Goal: Information Seeking & Learning: Learn about a topic

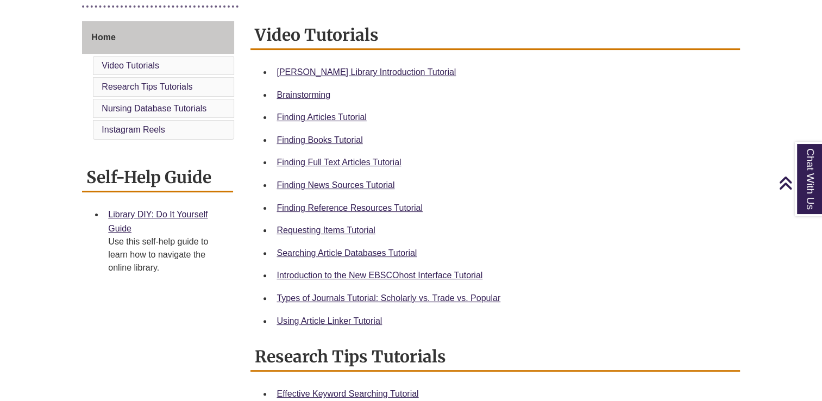
scroll to position [286, 0]
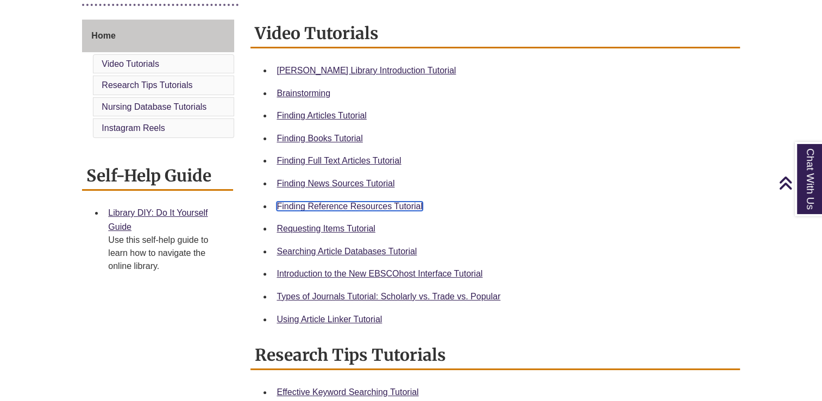
click at [379, 203] on link "Finding Reference Resources Tutorial" at bounding box center [350, 206] width 146 height 9
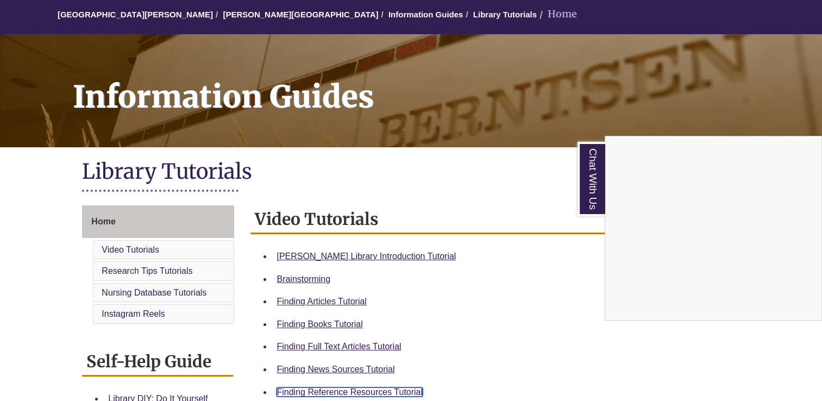
scroll to position [101, 0]
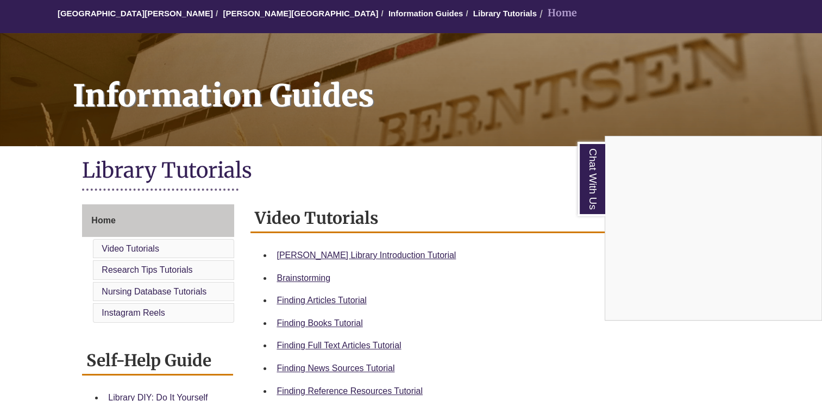
click at [107, 222] on div "Chat With Us" at bounding box center [411, 200] width 822 height 401
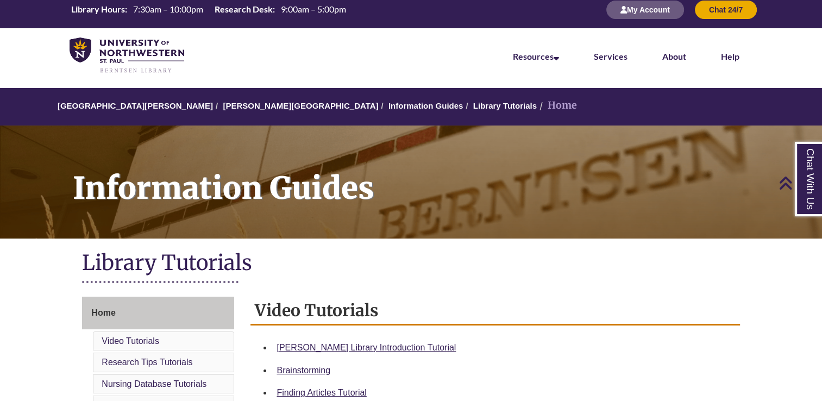
scroll to position [0, 0]
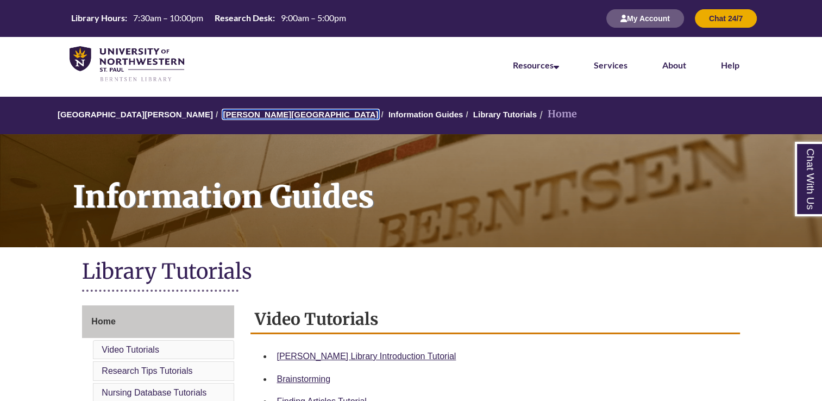
click at [250, 116] on link "[PERSON_NAME][GEOGRAPHIC_DATA]" at bounding box center [300, 114] width 155 height 9
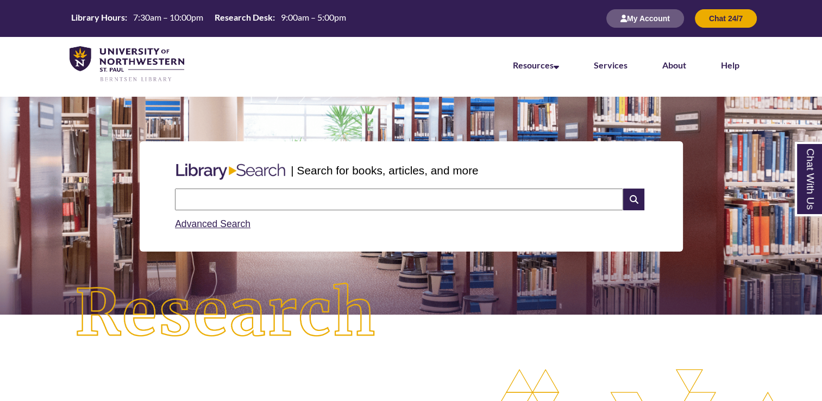
scroll to position [237, 822]
click at [285, 202] on input "text" at bounding box center [399, 200] width 448 height 22
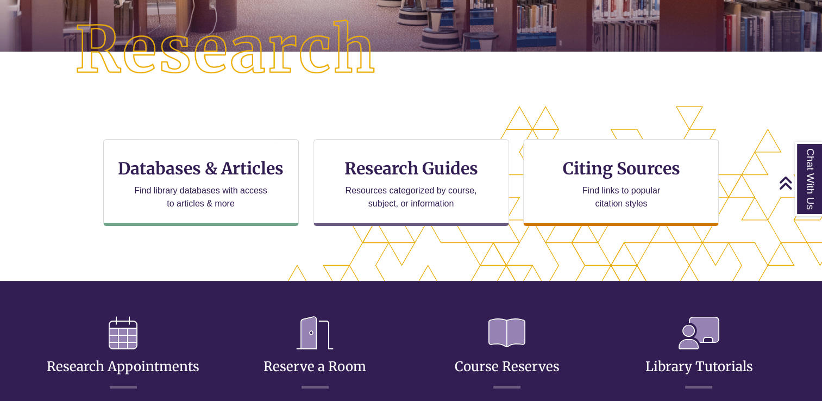
scroll to position [264, 0]
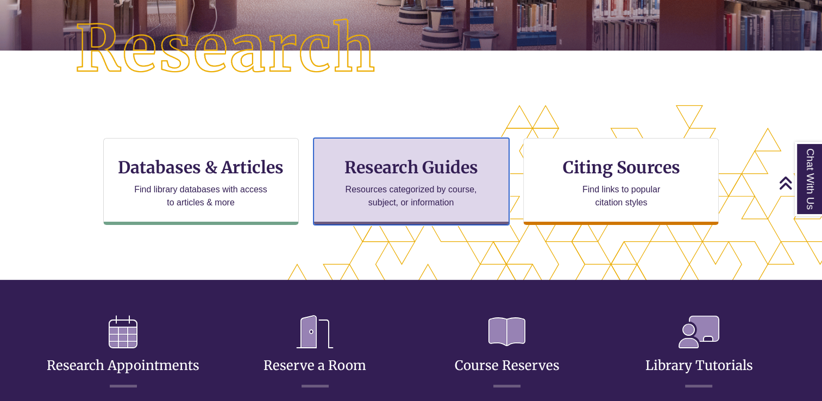
click at [478, 172] on h3 "Research Guides" at bounding box center [411, 167] width 177 height 21
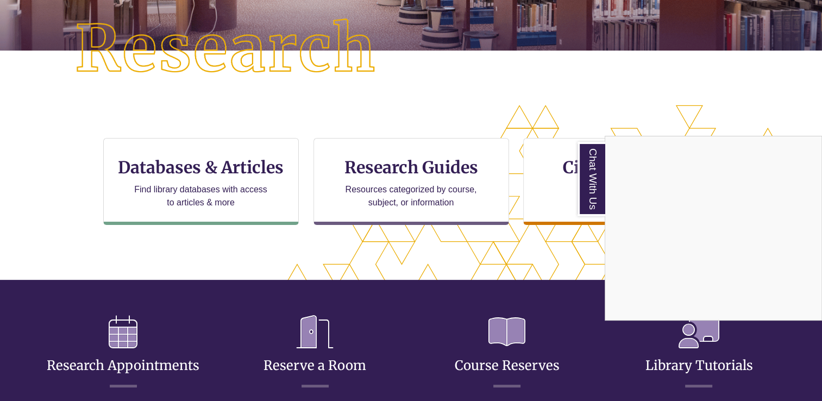
click at [275, 180] on div "Chat With Us" at bounding box center [411, 200] width 822 height 401
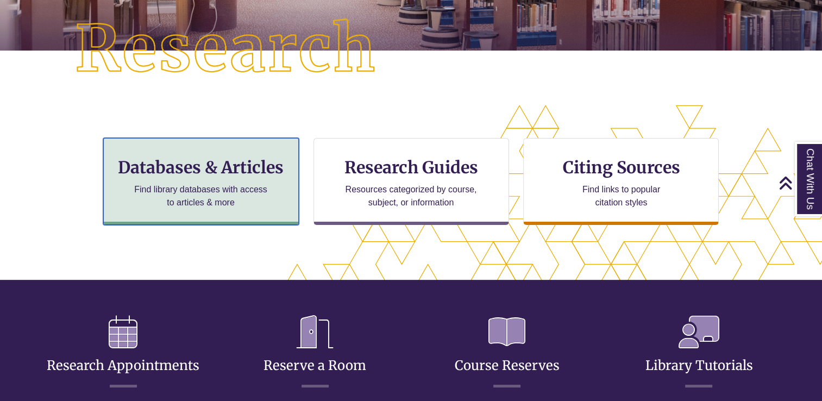
click at [237, 169] on h3 "Databases & Articles" at bounding box center [201, 167] width 177 height 21
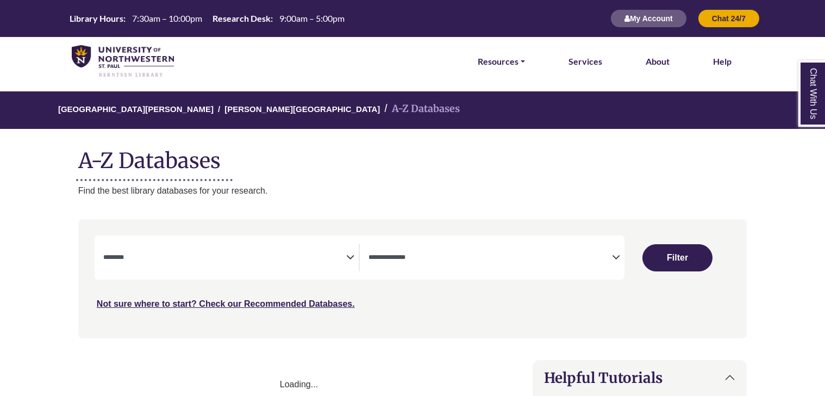
select select "Database Subject Filter"
select select "Database Types Filter"
select select "Database Subject Filter"
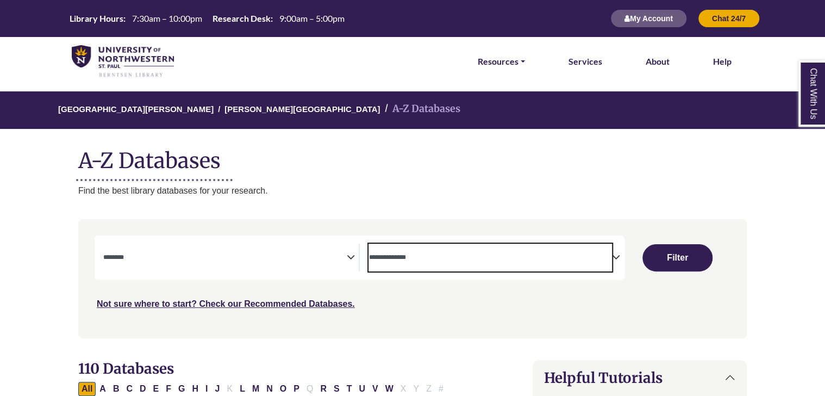
click at [550, 266] on span "Search filters" at bounding box center [491, 258] width 244 height 28
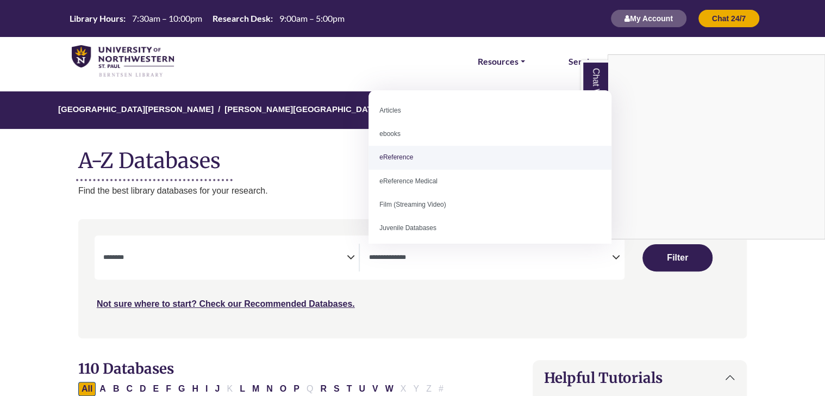
select select "*****"
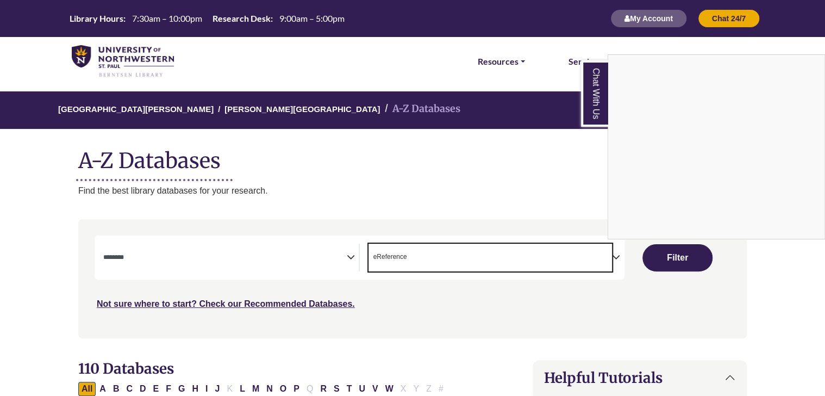
scroll to position [21, 0]
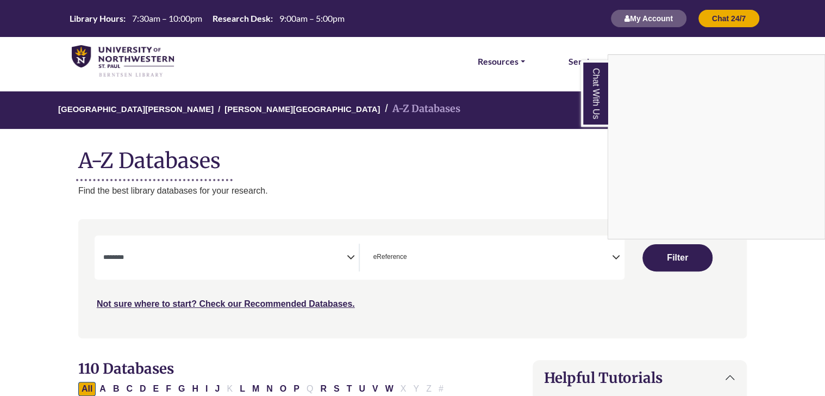
click at [304, 242] on div "Chat With Us" at bounding box center [412, 198] width 825 height 396
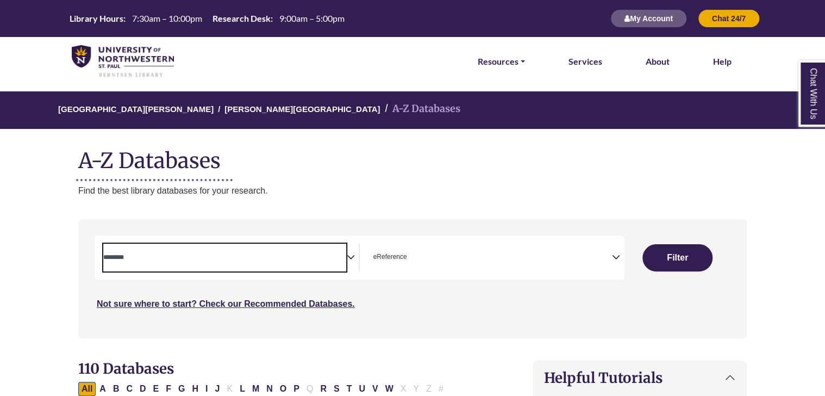
click at [323, 253] on span "Search filters" at bounding box center [225, 255] width 244 height 9
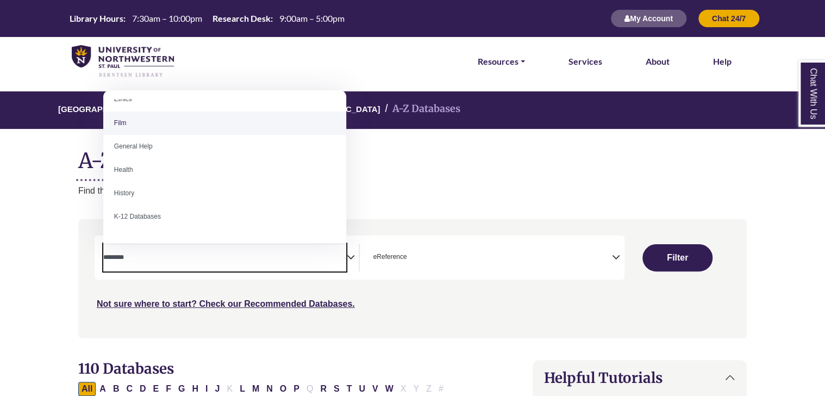
scroll to position [434, 0]
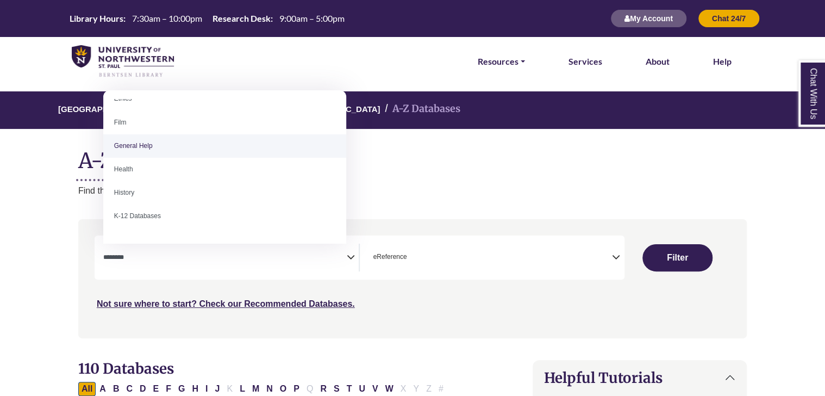
select select "*****"
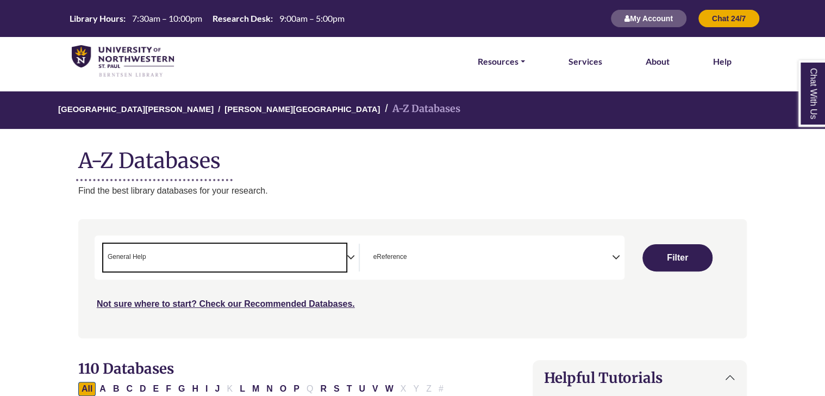
scroll to position [211, 0]
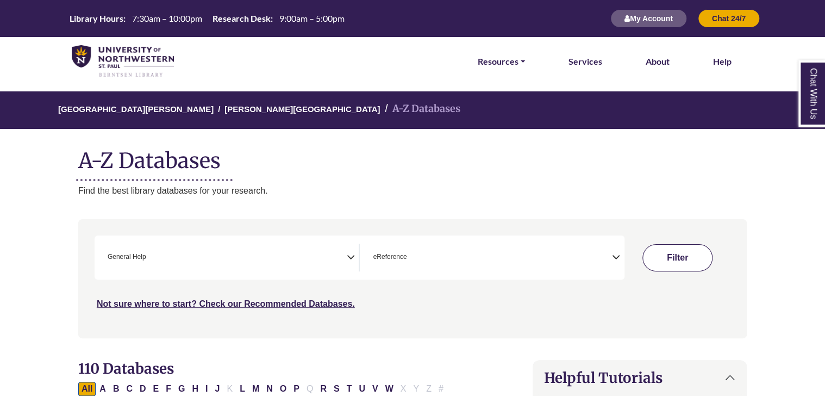
click at [661, 253] on button "Filter" at bounding box center [678, 257] width 70 height 27
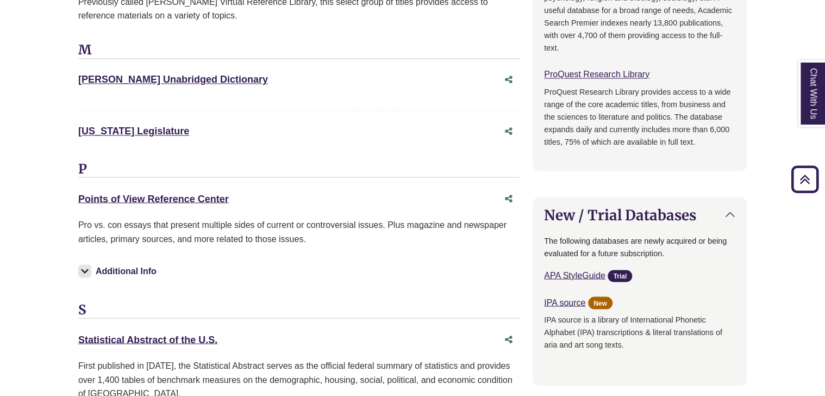
scroll to position [857, 0]
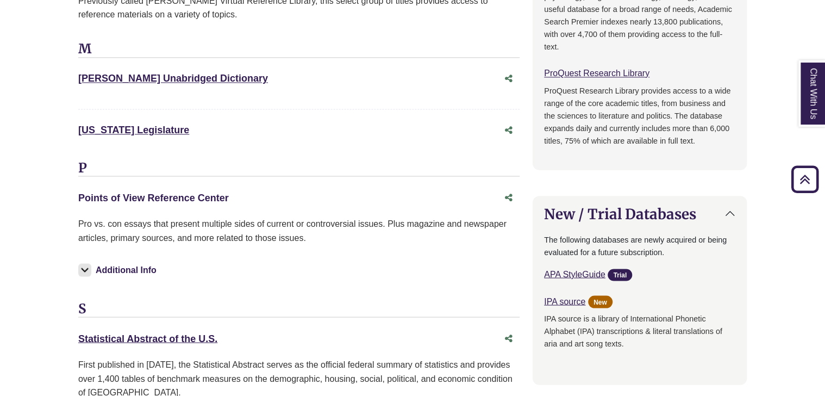
click at [189, 194] on link "Points of View Reference Center This link opens in a new window" at bounding box center [153, 197] width 151 height 11
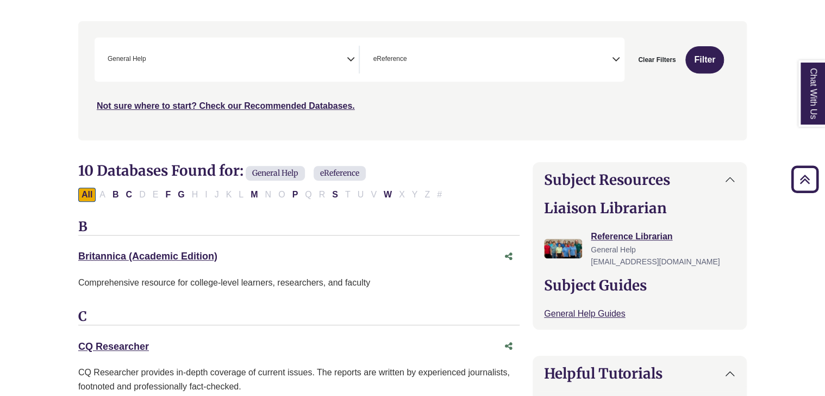
scroll to position [0, 0]
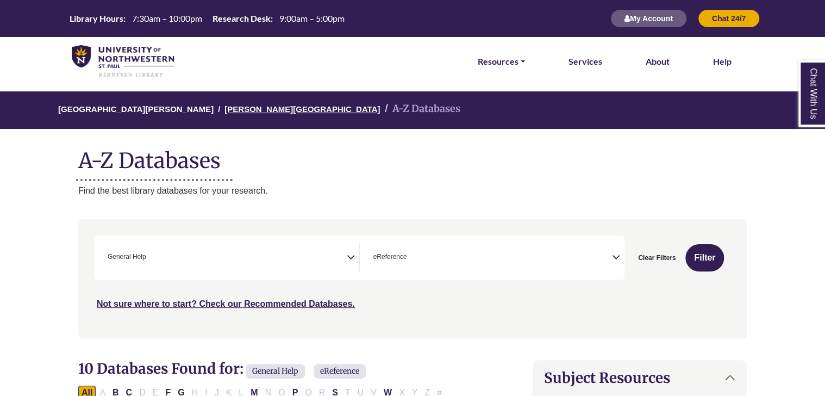
click at [233, 104] on link "[PERSON_NAME][GEOGRAPHIC_DATA]" at bounding box center [301, 108] width 155 height 11
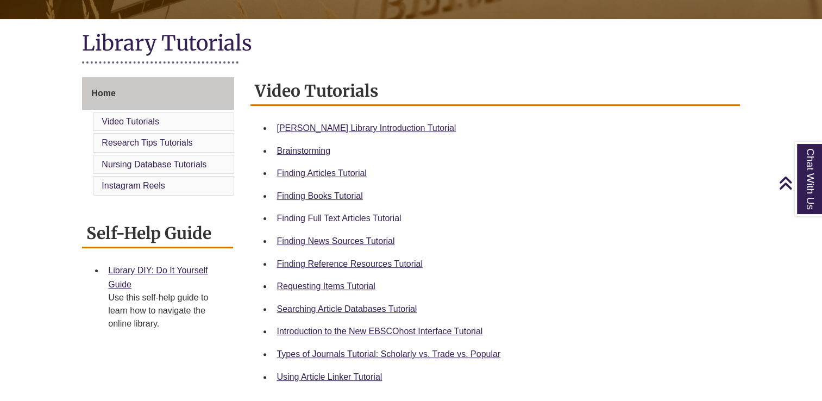
scroll to position [228, 0]
click at [348, 242] on link "Finding News Sources Tutorial" at bounding box center [336, 240] width 118 height 9
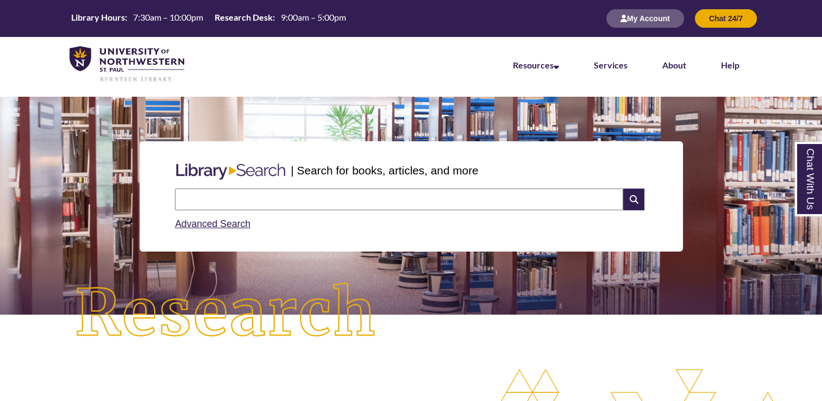
click at [304, 195] on input "text" at bounding box center [399, 200] width 448 height 22
type input "**********"
click at [635, 204] on icon at bounding box center [633, 200] width 21 height 22
